Goal: Task Accomplishment & Management: Use online tool/utility

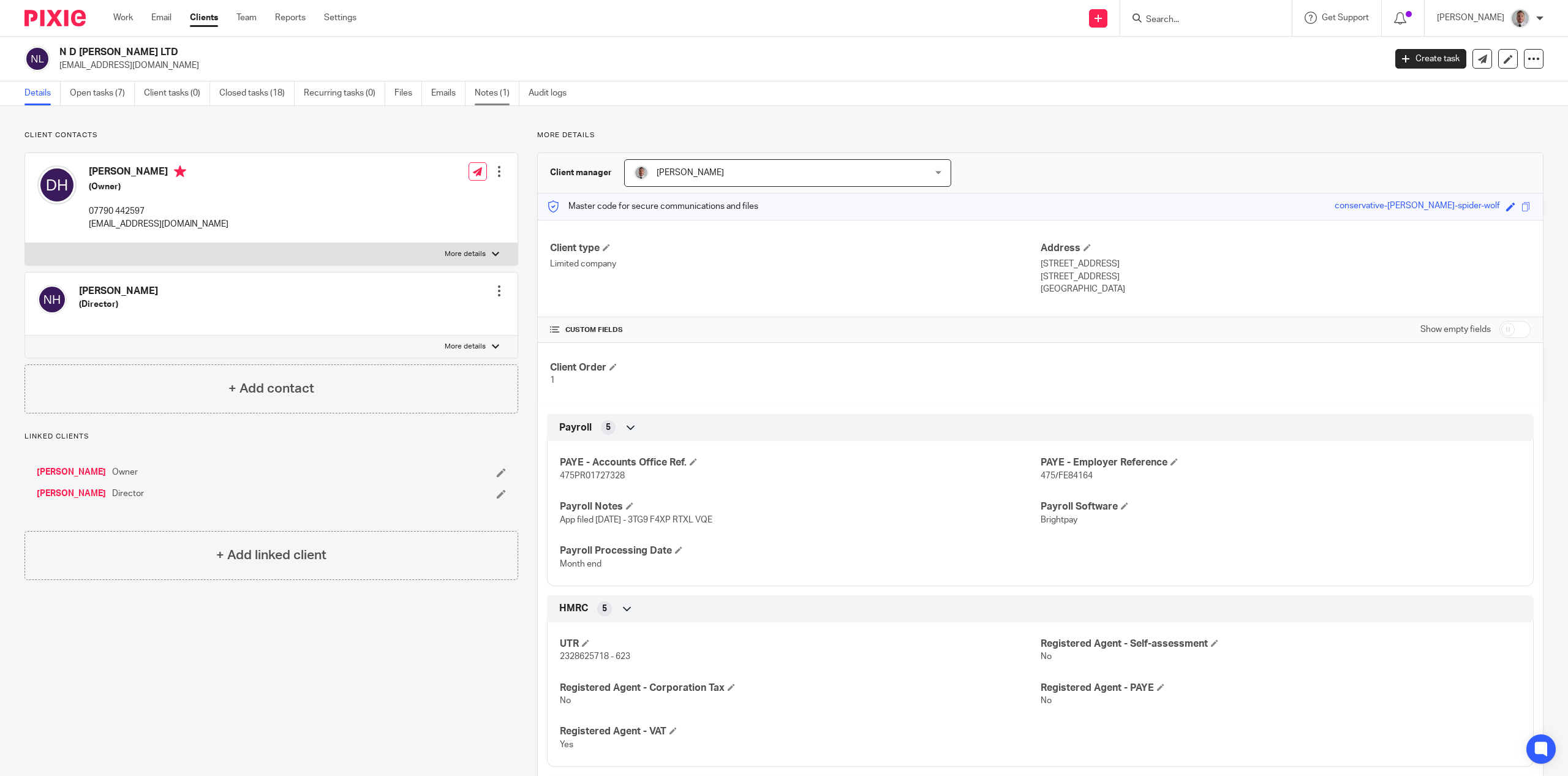
click at [478, 90] on link "Notes (1)" at bounding box center [497, 93] width 45 height 24
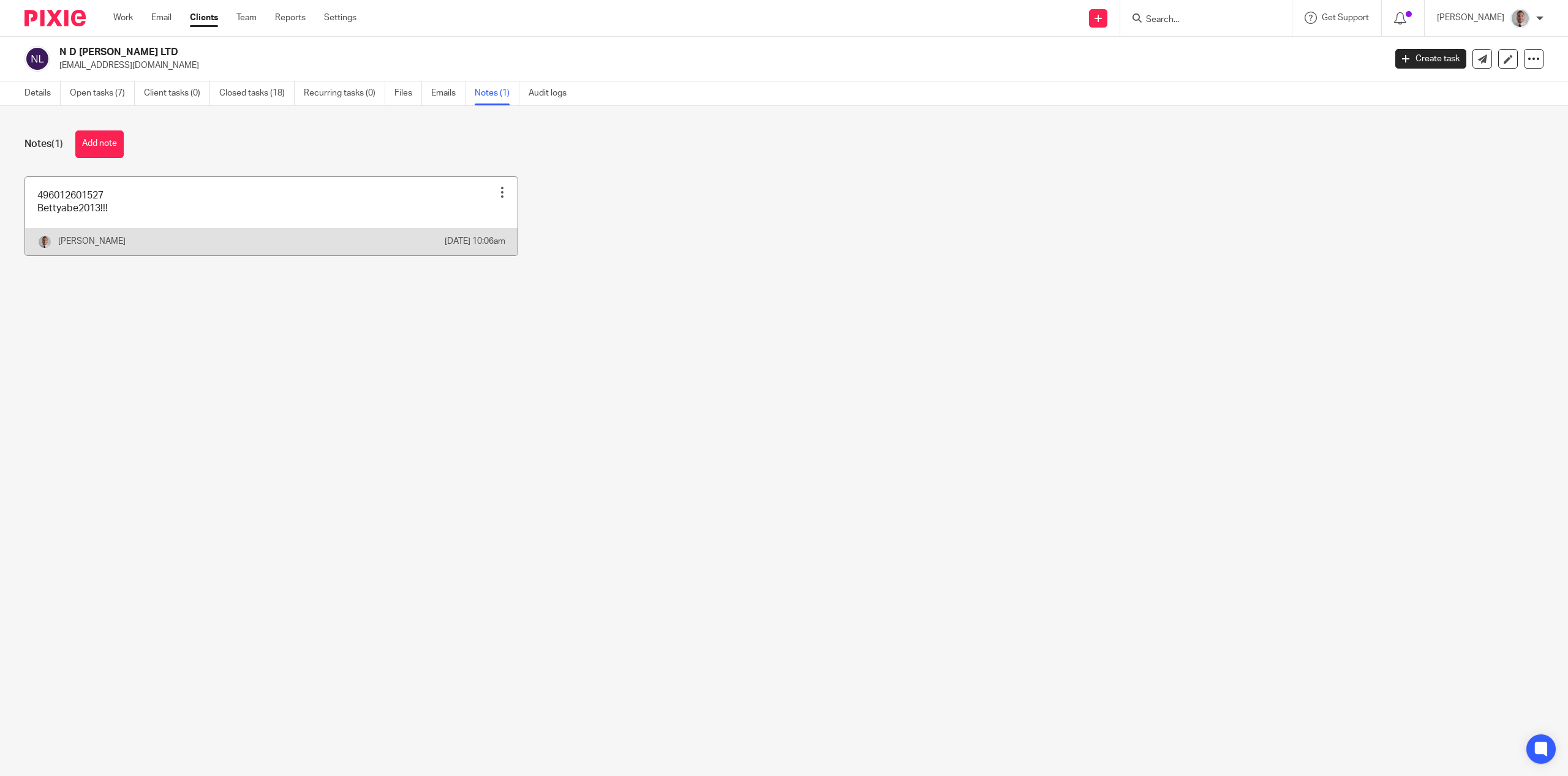
click at [69, 212] on link at bounding box center [271, 216] width 493 height 79
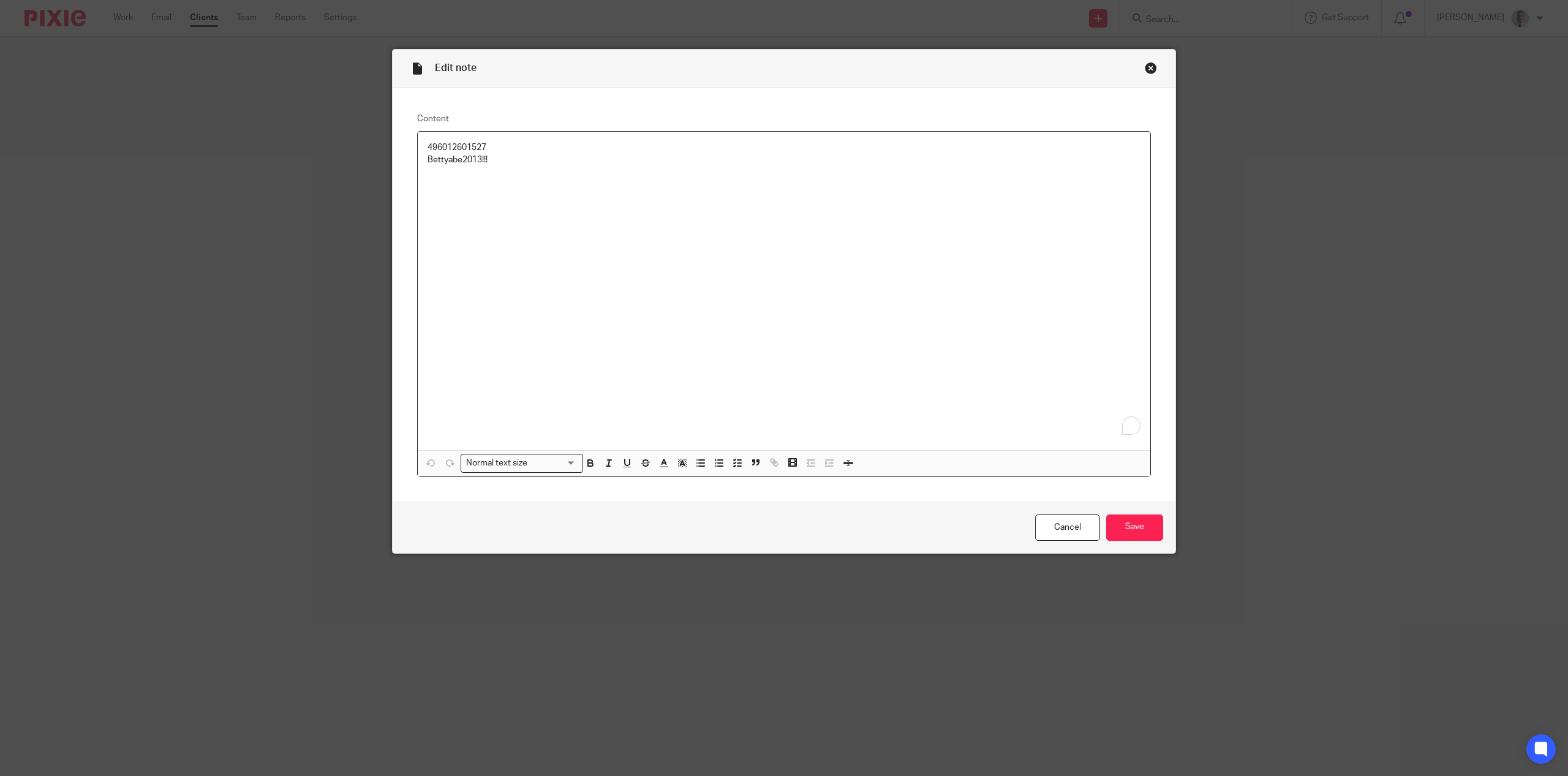
click at [464, 155] on p "Bettyabe2013!!!" at bounding box center [784, 160] width 713 height 13
click at [464, 154] on p "Bettyabe2013!!!" at bounding box center [784, 160] width 713 height 13
click at [466, 149] on p "496012601527" at bounding box center [784, 147] width 713 height 13
copy p "496012601527"
